Goal: Task Accomplishment & Management: Use online tool/utility

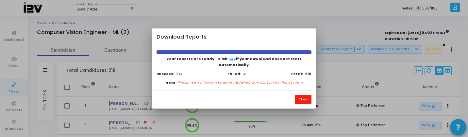
click at [298, 95] on button "Close" at bounding box center [303, 99] width 17 height 9
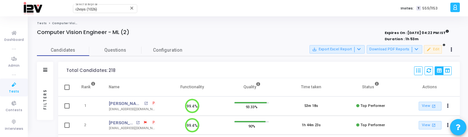
click at [47, 84] on div "Filters" at bounding box center [45, 99] width 16 height 42
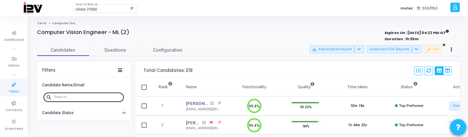
click at [78, 96] on input "text" at bounding box center [87, 97] width 67 height 4
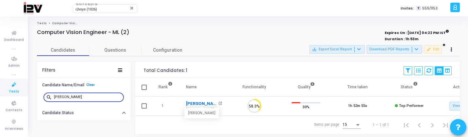
click at [196, 103] on link "Archit Handa" at bounding box center [201, 103] width 31 height 7
click at [83, 99] on input "archit" at bounding box center [87, 97] width 67 height 4
click at [83, 99] on input "archita" at bounding box center [87, 97] width 67 height 4
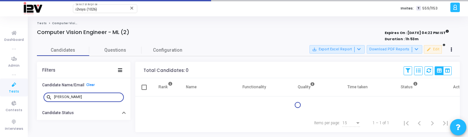
click at [83, 99] on input "archita" at bounding box center [87, 97] width 67 height 4
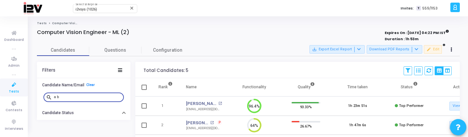
click at [192, 114] on td "Meruva Babupedda Meruva Babupedda open_in_new babupedda574@gmail.com babupedda5…" at bounding box center [204, 105] width 49 height 19
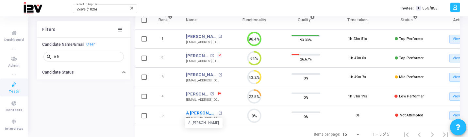
click at [199, 111] on link "A Bhagyalaxmi" at bounding box center [201, 113] width 31 height 7
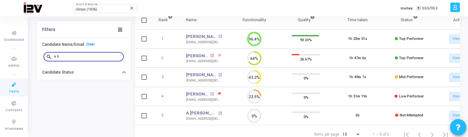
click at [75, 56] on input "a b" at bounding box center [87, 57] width 67 height 4
click at [74, 56] on input "a b" at bounding box center [87, 57] width 67 height 4
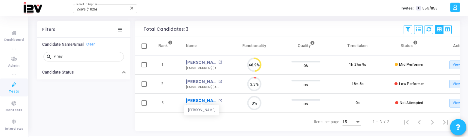
click at [195, 99] on link "Vinay Kumar" at bounding box center [201, 100] width 31 height 7
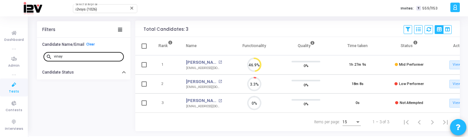
click at [77, 59] on div "vinay" at bounding box center [87, 56] width 67 height 10
click at [74, 57] on input "vinay" at bounding box center [87, 57] width 67 height 4
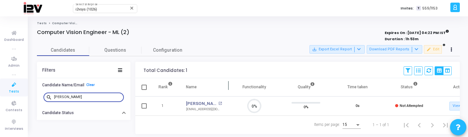
scroll to position [14, 17]
type input "bhawana"
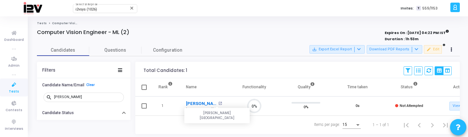
click at [198, 103] on link "Bhawana Dhaka" at bounding box center [201, 103] width 31 height 7
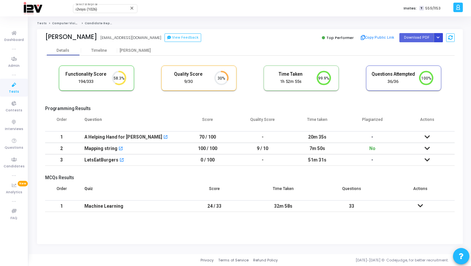
click at [438, 37] on icon "Button group with nested dropdown" at bounding box center [438, 37] width 3 height 3
click at [416, 48] on button "Regenerate PDF" at bounding box center [417, 50] width 50 height 10
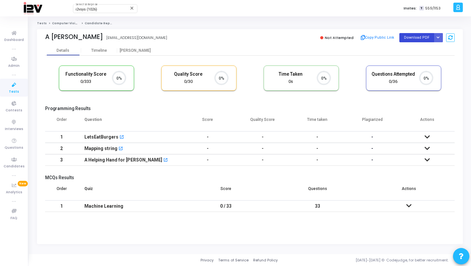
click at [433, 35] on button "Download PDF" at bounding box center [416, 37] width 35 height 9
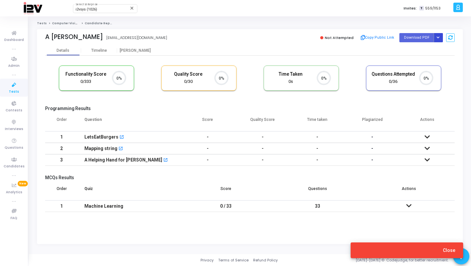
click at [438, 36] on icon "Button group with nested dropdown" at bounding box center [438, 37] width 3 height 3
click at [418, 56] on div "Regenerate PDF" at bounding box center [417, 51] width 50 height 18
drag, startPoint x: 416, startPoint y: 50, endPoint x: 415, endPoint y: 45, distance: 4.6
click at [416, 50] on button "Regenerate PDF" at bounding box center [417, 50] width 50 height 10
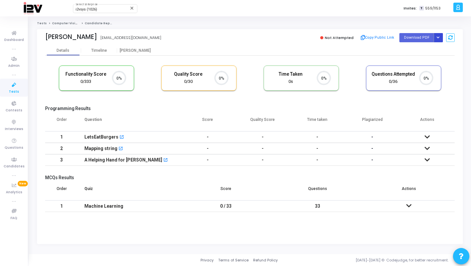
click at [441, 37] on button "Button group with nested dropdown" at bounding box center [438, 37] width 9 height 9
click at [427, 43] on div "Regenerate PDF" at bounding box center [417, 51] width 50 height 18
click at [426, 46] on button "Regenerate PDF" at bounding box center [417, 50] width 50 height 10
click at [439, 39] on button "Button group with nested dropdown" at bounding box center [438, 37] width 9 height 9
click at [426, 44] on div "Regenerate PDF" at bounding box center [417, 51] width 50 height 18
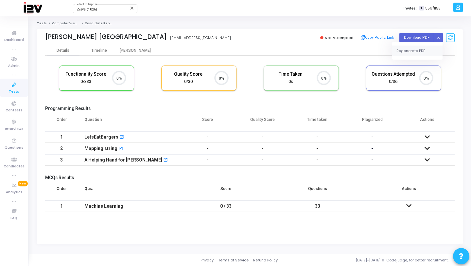
click at [422, 46] on button "Regenerate PDF" at bounding box center [417, 50] width 50 height 10
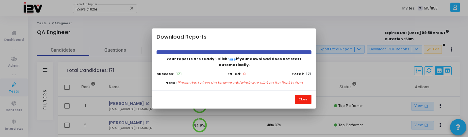
click at [302, 95] on button "Close" at bounding box center [303, 99] width 17 height 9
